Goal: Task Accomplishment & Management: Use online tool/utility

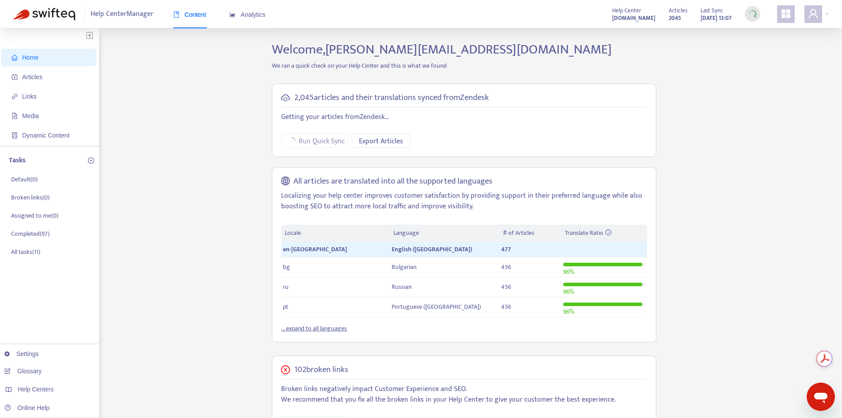
click at [51, 61] on span "Home" at bounding box center [50, 58] width 78 height 18
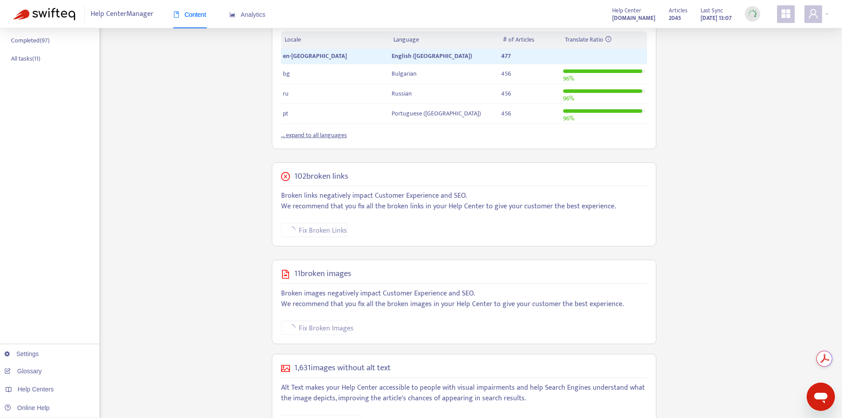
scroll to position [227, 0]
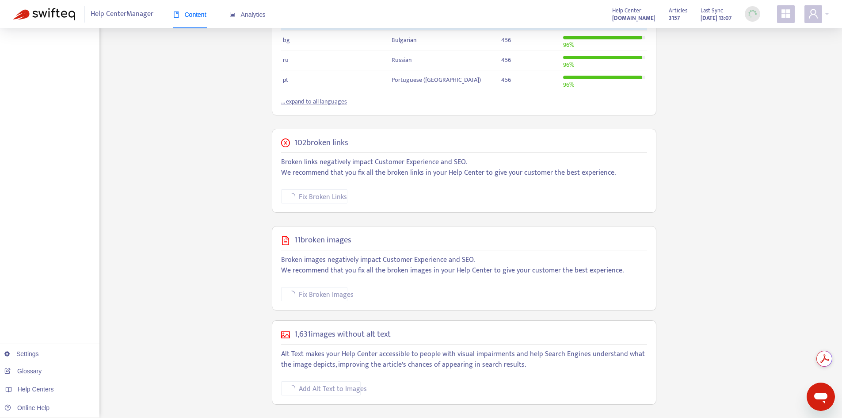
drag, startPoint x: 282, startPoint y: 162, endPoint x: 636, endPoint y: 180, distance: 354.0
click at [636, 180] on div "102 broken links Broken links negatively impact Customer Experience and SEO. We…" at bounding box center [464, 171] width 385 height 84
click at [626, 177] on p "Broken links negatively impact Customer Experience and SEO. We recommend that y…" at bounding box center [464, 167] width 366 height 21
drag, startPoint x: 510, startPoint y: 179, endPoint x: 249, endPoint y: 164, distance: 262.0
click at [249, 164] on div "Home Articles Links Media Dynamic Content Tasks Default ( 0 ) Broken links ( 0 …" at bounding box center [420, 116] width 815 height 603
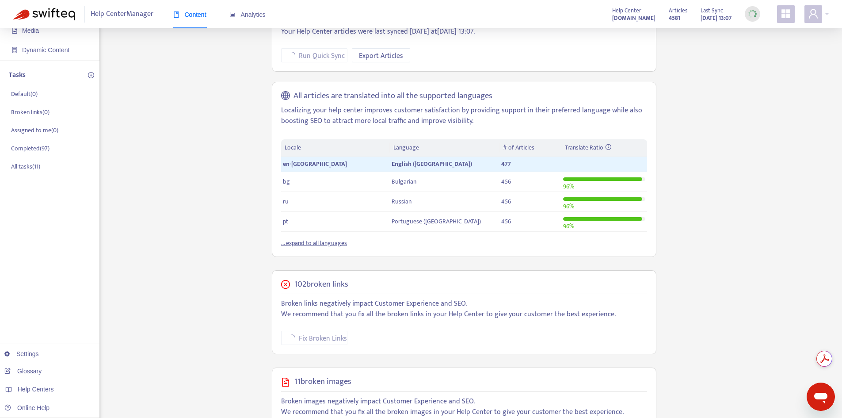
scroll to position [0, 0]
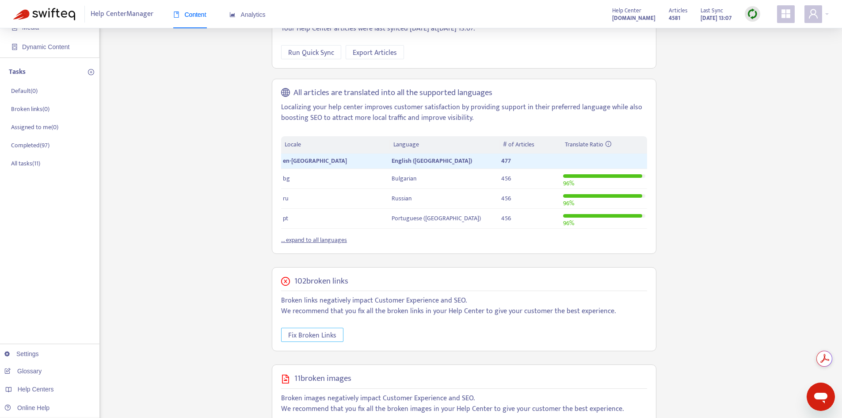
click at [322, 333] on span "Fix Broken Links" at bounding box center [312, 335] width 48 height 11
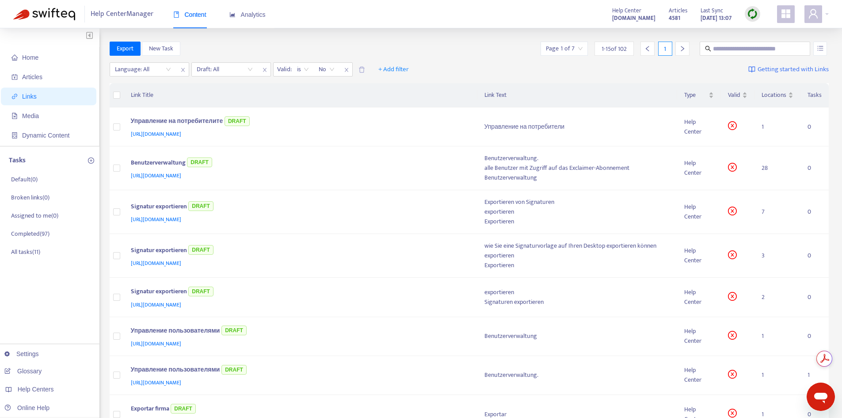
click at [450, 57] on div "Export New Task Page 1 of 7 1 - 15 of 102 1" at bounding box center [470, 51] width 720 height 18
click at [453, 70] on div "Language: All Draft: All Valid : is No + Add filter Getting started with Links" at bounding box center [470, 71] width 720 height 24
click at [457, 55] on div "Export New Task Page 1 of 7 1 - 15 of 102 1" at bounding box center [470, 49] width 720 height 14
click at [457, 63] on div "Language: All Draft: All Valid : is No + Add filter Getting started with Links" at bounding box center [470, 71] width 720 height 24
drag, startPoint x: 357, startPoint y: 45, endPoint x: 379, endPoint y: 38, distance: 23.2
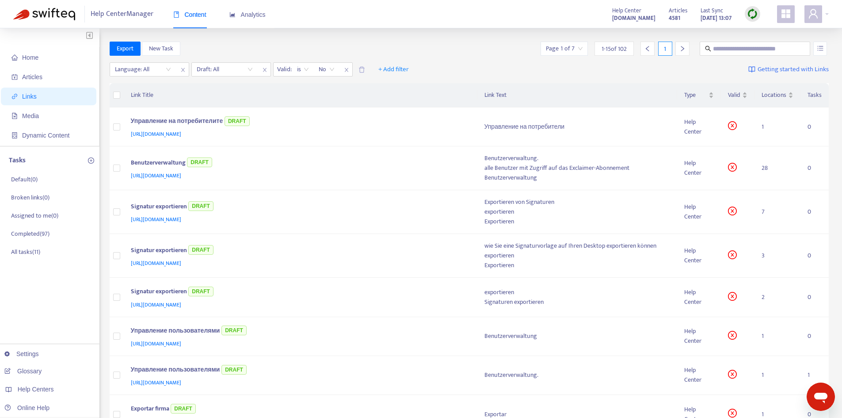
click at [358, 45] on div "Export New Task Page 1 of 7 1 - 15 of 102 1" at bounding box center [470, 49] width 720 height 14
drag, startPoint x: 444, startPoint y: 66, endPoint x: 432, endPoint y: 90, distance: 27.1
click at [444, 66] on div "Language: All Draft: All Valid : is No + Add filter Getting started with Links" at bounding box center [470, 71] width 720 height 24
drag, startPoint x: 432, startPoint y: 90, endPoint x: 432, endPoint y: 77, distance: 13.3
click at [433, 87] on th "Link Title" at bounding box center [301, 95] width 354 height 24
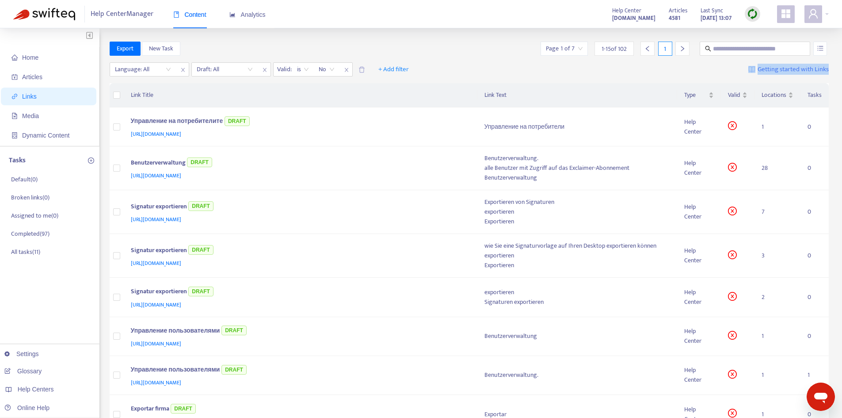
drag, startPoint x: 433, startPoint y: 66, endPoint x: 831, endPoint y: 94, distance: 399.2
click at [831, 94] on div "Home Articles Links Media Dynamic Content Tasks Default ( 0 ) Broken links ( 0 …" at bounding box center [421, 401] width 842 height 747
drag, startPoint x: 834, startPoint y: 93, endPoint x: 244, endPoint y: 40, distance: 591.9
click at [244, 40] on div "Home Articles Links Media Dynamic Content Tasks Default ( 0 ) Broken links ( 0 …" at bounding box center [421, 401] width 842 height 747
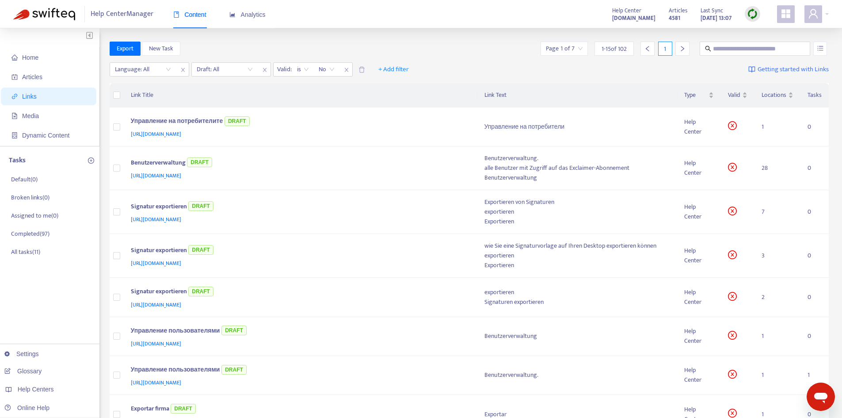
click at [244, 40] on div "Home Articles Links Media Dynamic Content Tasks Default ( 0 ) Broken links ( 0 …" at bounding box center [421, 401] width 842 height 747
click at [225, 65] on input "search" at bounding box center [225, 69] width 56 height 13
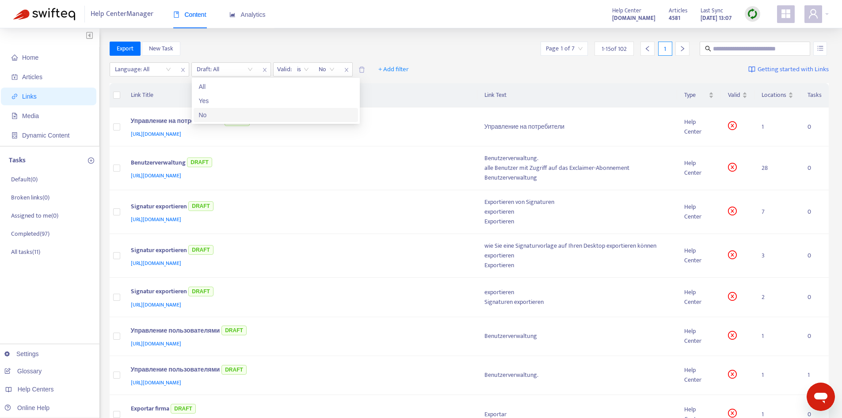
click at [209, 112] on div "No" at bounding box center [276, 115] width 154 height 10
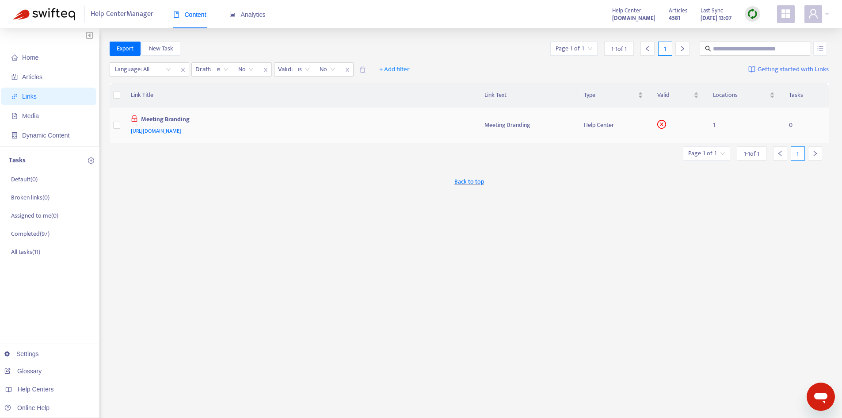
click at [167, 132] on span "[URL][DOMAIN_NAME]" at bounding box center [156, 130] width 50 height 9
click at [463, 128] on div "[URL][DOMAIN_NAME]" at bounding box center [299, 131] width 336 height 10
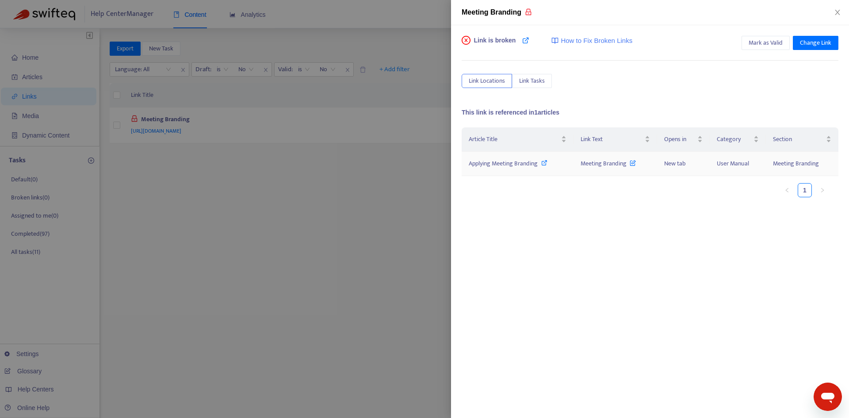
click at [586, 163] on span "Meeting Branding" at bounding box center [607, 163] width 55 height 10
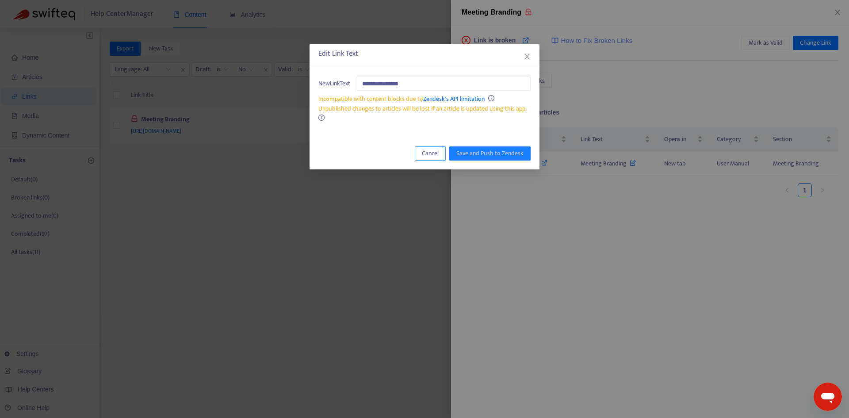
click at [426, 155] on span "Cancel" at bounding box center [430, 153] width 17 height 10
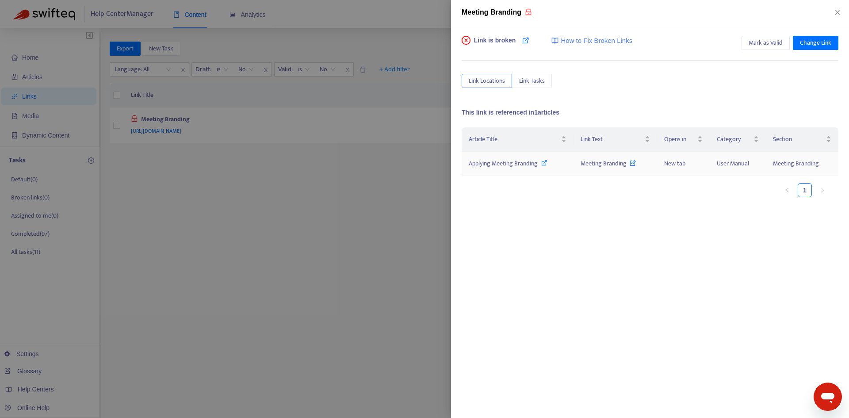
click at [525, 167] on span "Applying Meeting Branding" at bounding box center [502, 163] width 69 height 10
click at [839, 12] on icon "close" at bounding box center [837, 12] width 7 height 7
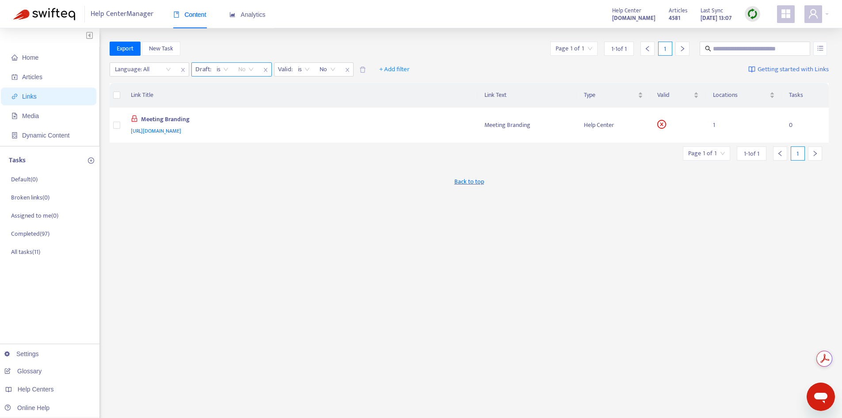
click at [240, 68] on span "No" at bounding box center [245, 69] width 15 height 13
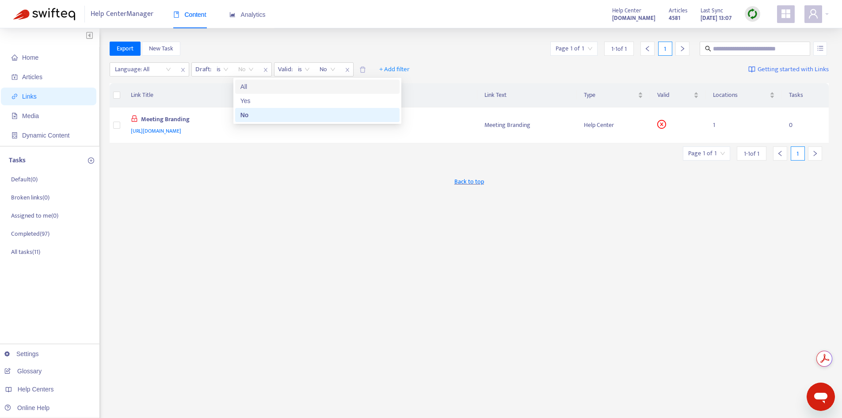
click at [244, 86] on div "All" at bounding box center [317, 87] width 154 height 10
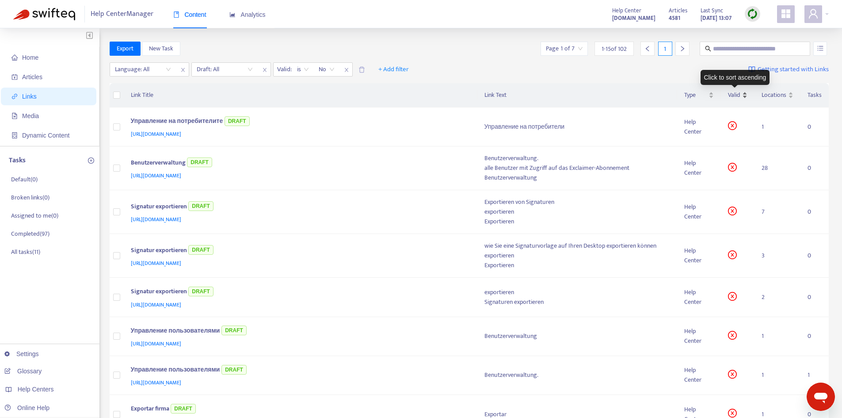
click at [745, 97] on div "Valid" at bounding box center [737, 95] width 19 height 10
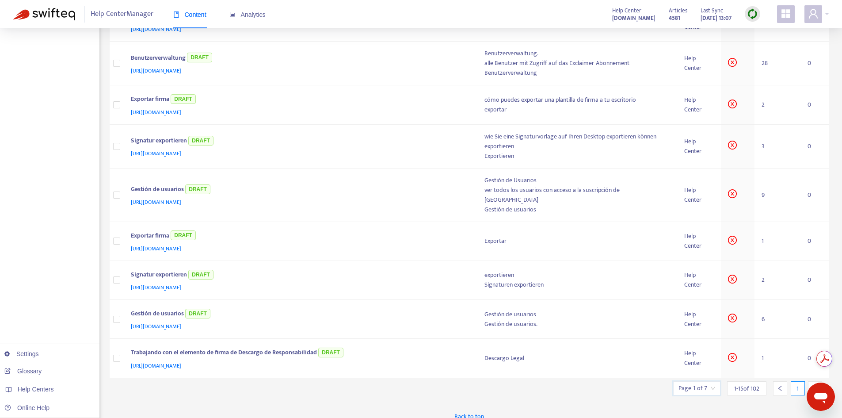
click at [699, 381] on input "search" at bounding box center [696, 387] width 37 height 13
click at [781, 357] on span "15" at bounding box center [796, 363] width 56 height 13
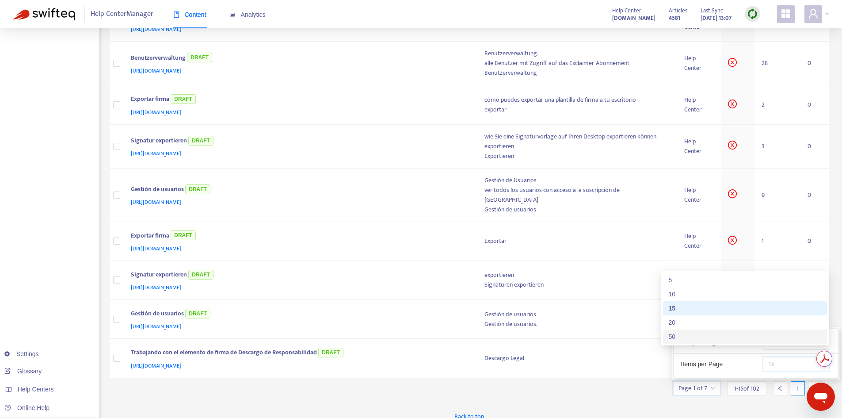
click at [707, 336] on div "50" at bounding box center [745, 336] width 154 height 10
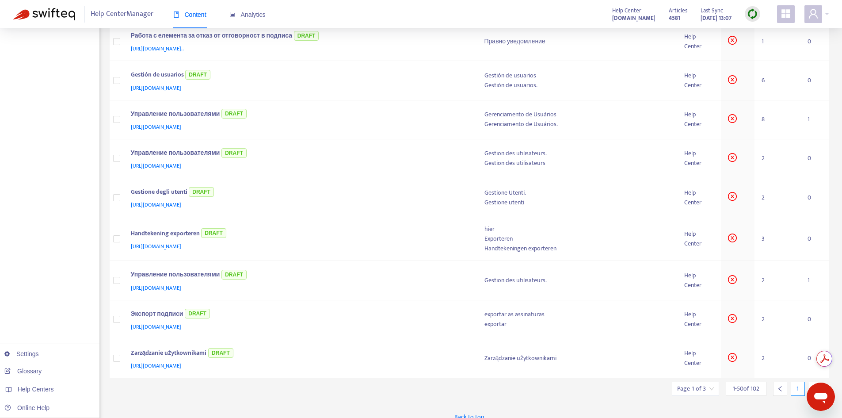
click at [814, 385] on icon "right" at bounding box center [815, 388] width 6 height 6
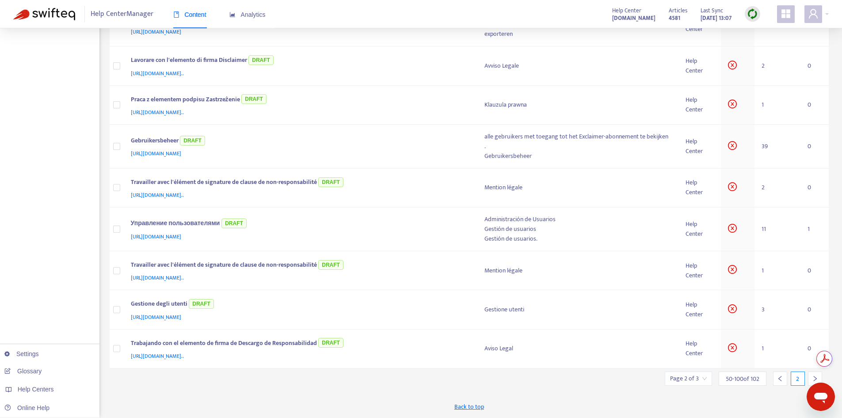
scroll to position [1742, 0]
click at [814, 377] on icon "right" at bounding box center [815, 378] width 6 height 6
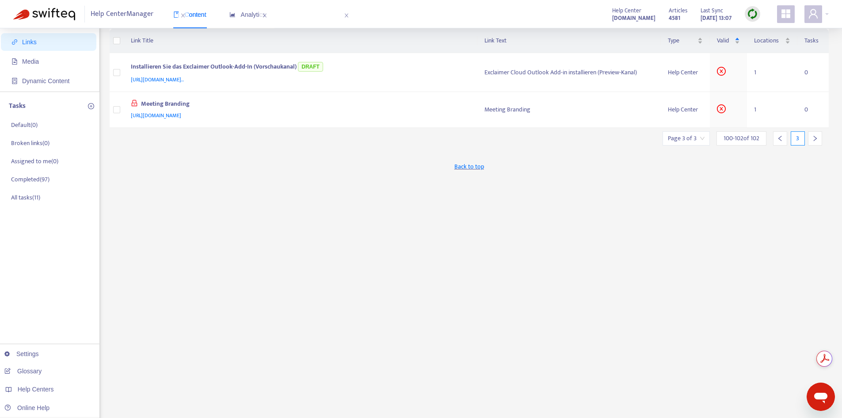
scroll to position [0, 0]
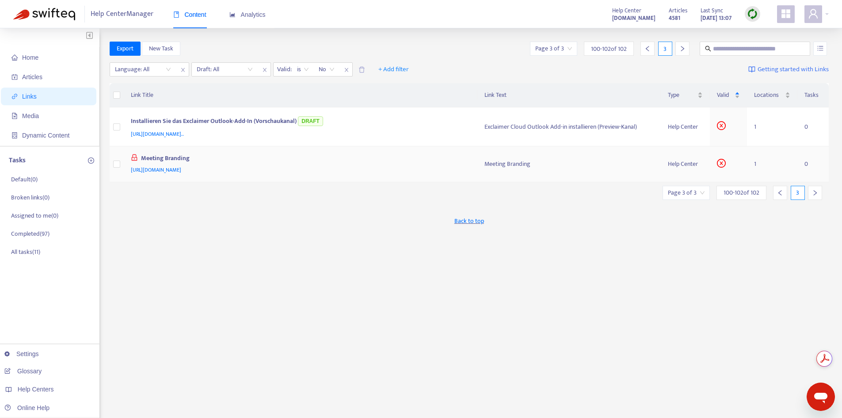
click at [472, 163] on td "Meeting Branding [URL][DOMAIN_NAME]" at bounding box center [301, 164] width 354 height 36
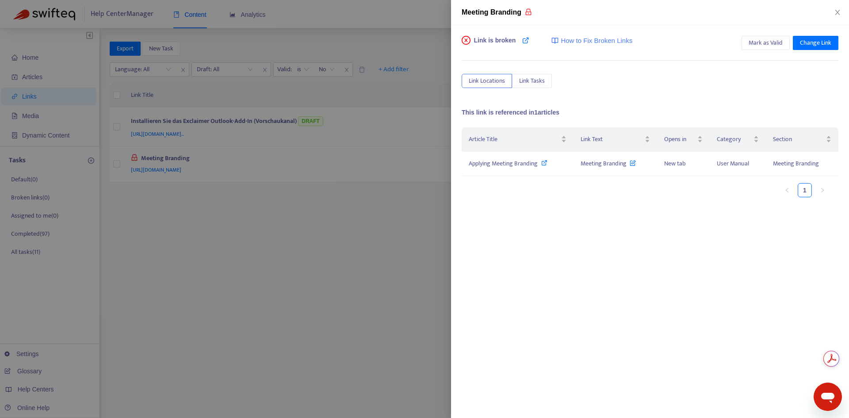
click at [303, 245] on div at bounding box center [424, 209] width 849 height 418
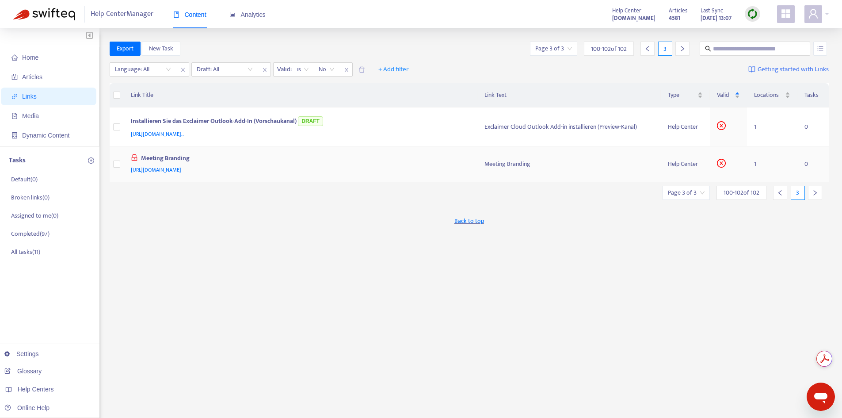
click at [467, 162] on div "Meeting Branding [URL][DOMAIN_NAME]" at bounding box center [300, 163] width 339 height 21
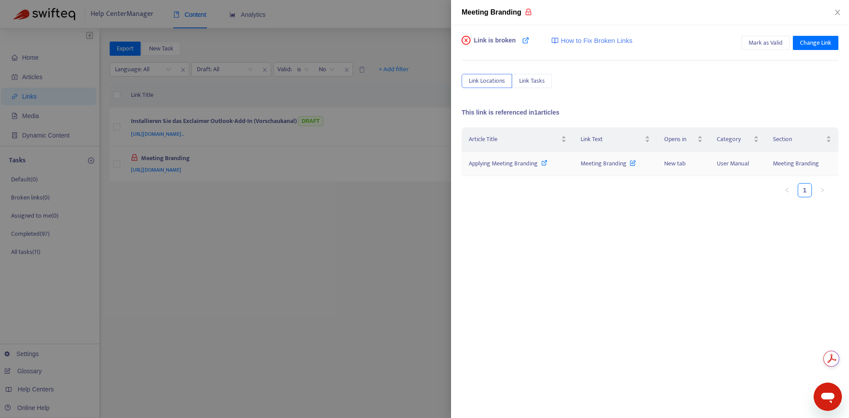
click at [557, 166] on div "Applying Meeting Branding" at bounding box center [517, 164] width 98 height 10
click at [387, 213] on div at bounding box center [424, 209] width 849 height 418
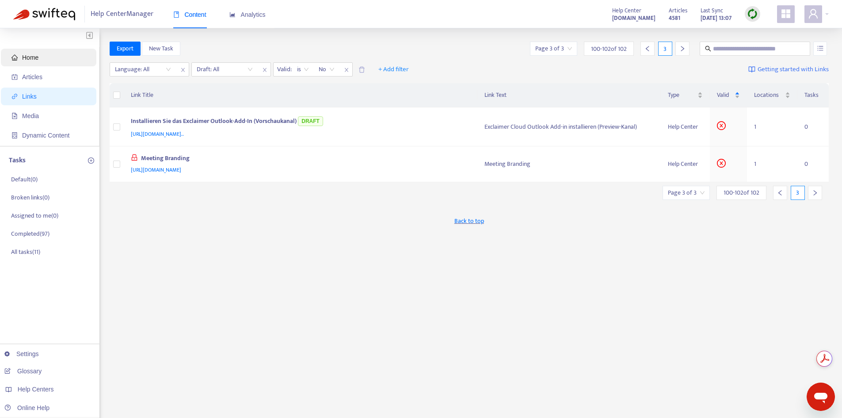
drag, startPoint x: 32, startPoint y: 58, endPoint x: 41, endPoint y: 54, distance: 9.7
click at [32, 58] on span "Home" at bounding box center [30, 57] width 16 height 7
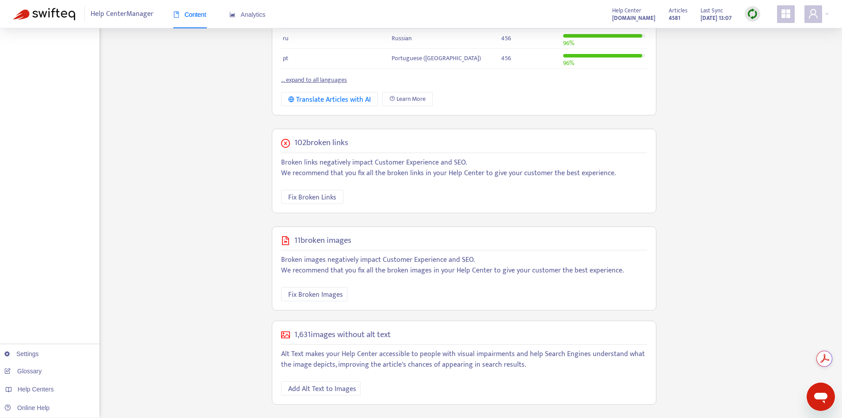
click at [719, 195] on div "Home Articles Links Media Dynamic Content Tasks Default ( 0 ) Broken links ( 0 …" at bounding box center [420, 105] width 815 height 624
